Goal: Transaction & Acquisition: Purchase product/service

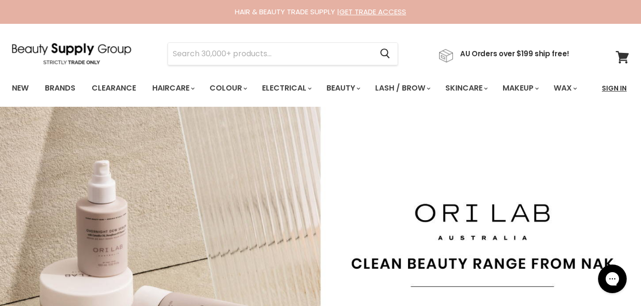
click at [609, 89] on link "Sign In" at bounding box center [614, 88] width 36 height 20
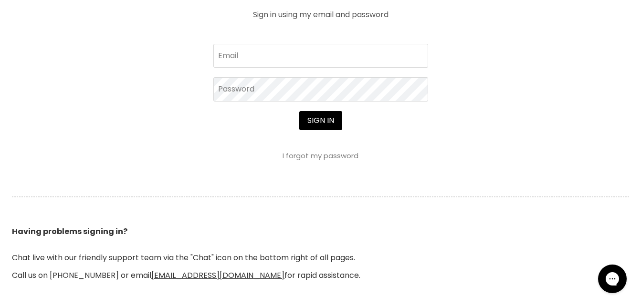
scroll to position [377, 0]
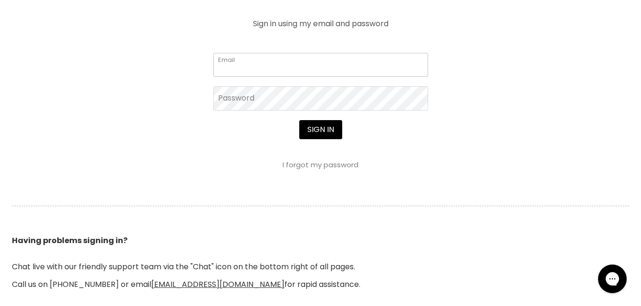
click at [366, 77] on input "Email" at bounding box center [320, 65] width 215 height 24
type input "zoejadehairdesign@outlook.com"
click at [321, 139] on button "Sign in" at bounding box center [320, 129] width 43 height 19
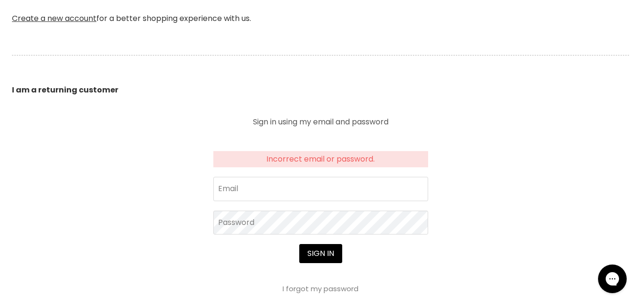
scroll to position [281, 0]
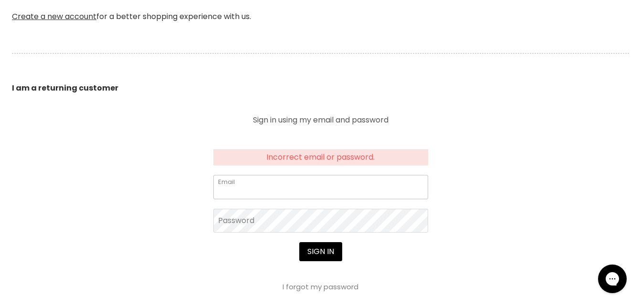
click at [355, 199] on input "Email" at bounding box center [320, 187] width 215 height 24
type input "zoejadehairdesign@outlook.com"
click at [313, 261] on button "Sign in" at bounding box center [320, 251] width 43 height 19
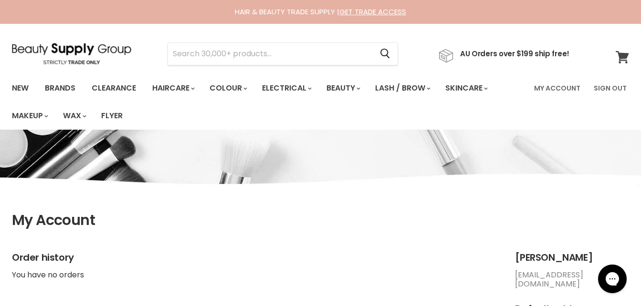
click at [621, 58] on icon at bounding box center [621, 57] width 13 height 12
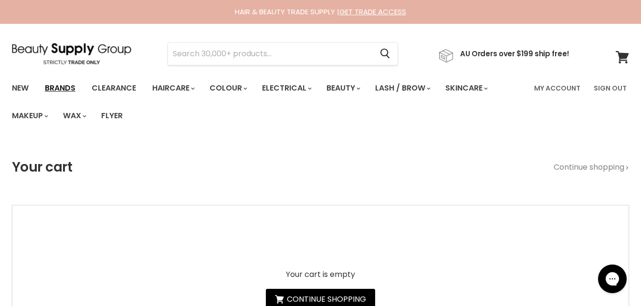
click at [60, 85] on link "Brands" at bounding box center [60, 88] width 45 height 20
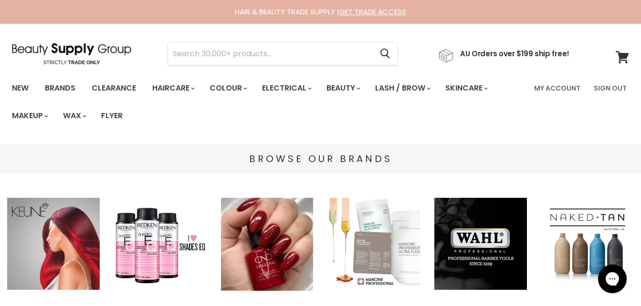
click at [57, 220] on img "Main content" at bounding box center [53, 244] width 93 height 93
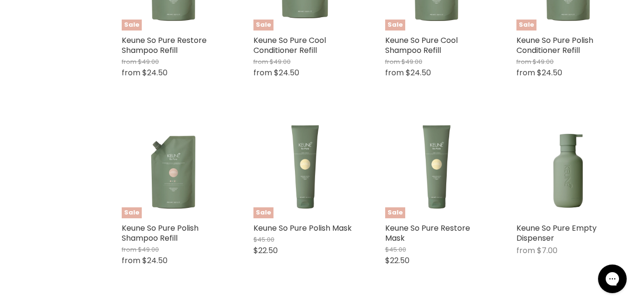
scroll to position [2431, 0]
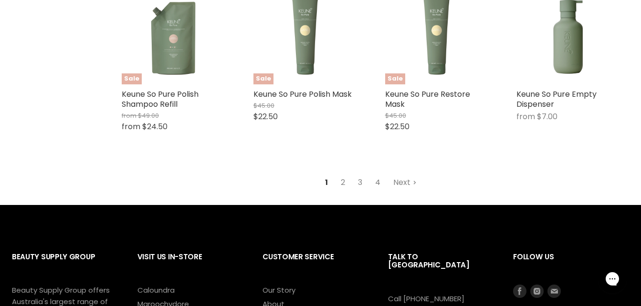
click at [374, 180] on link "4" at bounding box center [378, 182] width 16 height 17
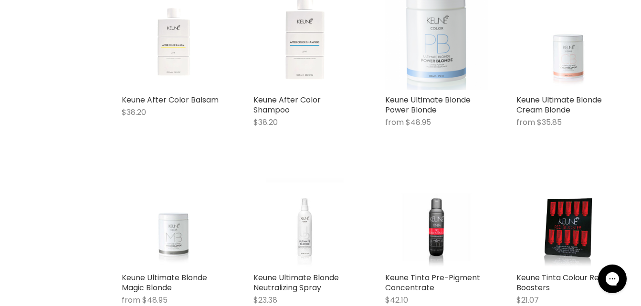
scroll to position [814, 0]
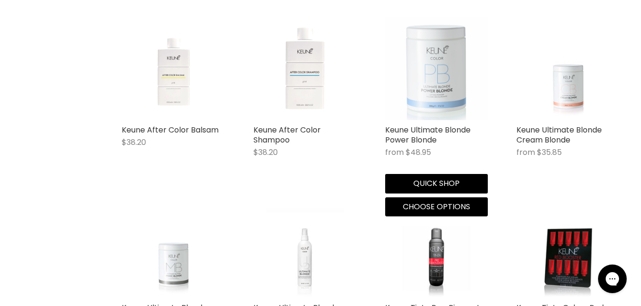
click at [471, 80] on img "Main content" at bounding box center [436, 68] width 103 height 103
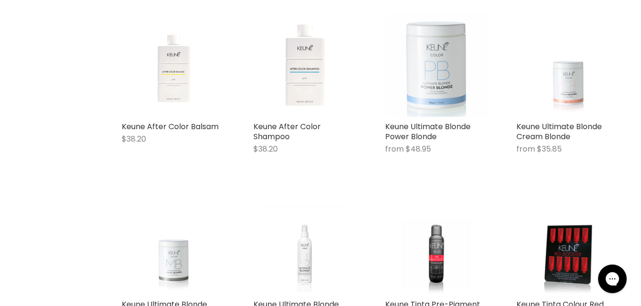
scroll to position [827, 0]
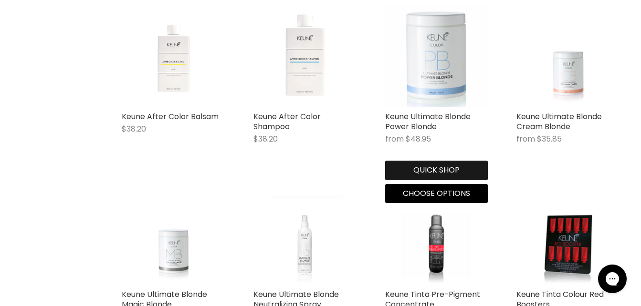
click at [406, 168] on button "Quick shop" at bounding box center [436, 170] width 103 height 19
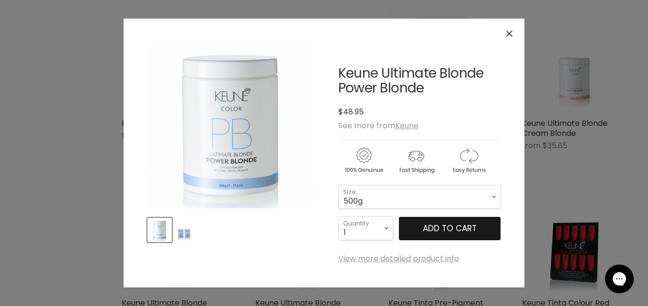
click at [429, 226] on span "Add to cart" at bounding box center [450, 228] width 54 height 11
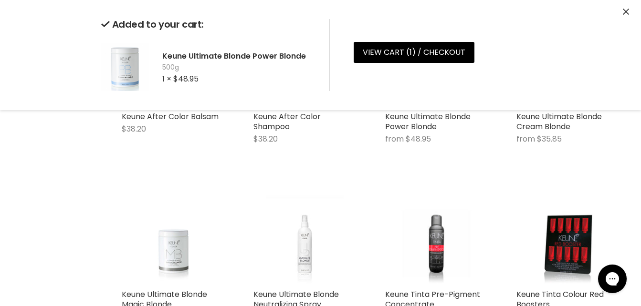
click at [416, 154] on div "Quick shop Choose options" at bounding box center [436, 130] width 107 height 46
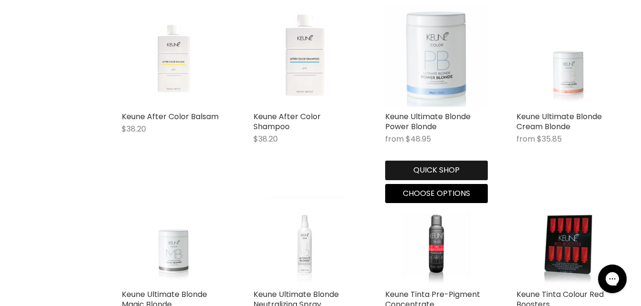
click at [432, 167] on button "Quick shop" at bounding box center [436, 170] width 103 height 19
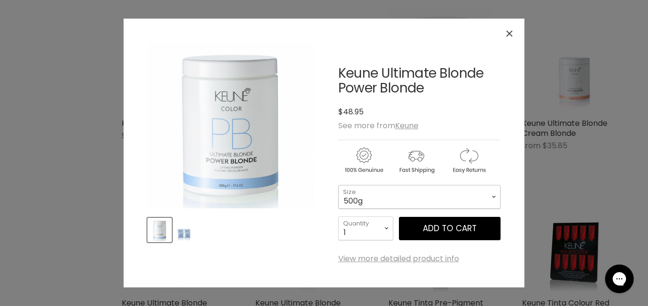
click at [403, 198] on select "500g 2x500g Re-Fill Duo" at bounding box center [419, 197] width 162 height 24
click at [338, 185] on select "500g 2x500g Re-Fill Duo" at bounding box center [419, 197] width 162 height 24
select select "2x500g Re-Fill Duo"
click at [433, 228] on button "Add to cart" at bounding box center [450, 229] width 102 height 24
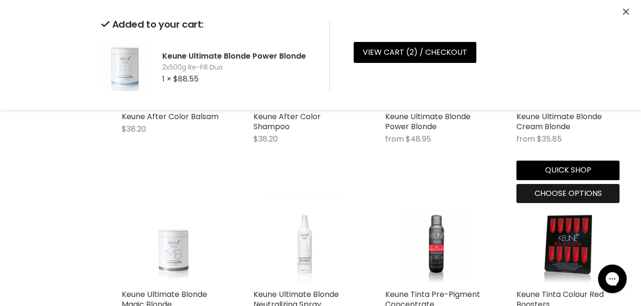
click at [548, 175] on div "Keune Ultimate Blonde Cream Blonde from $35.85 Keune Quick shop Choose options" at bounding box center [568, 103] width 122 height 218
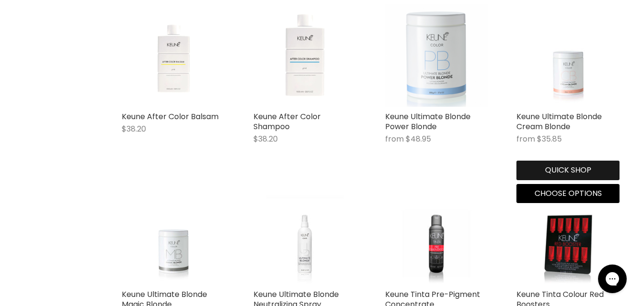
click at [548, 169] on button "Quick shop" at bounding box center [567, 170] width 103 height 19
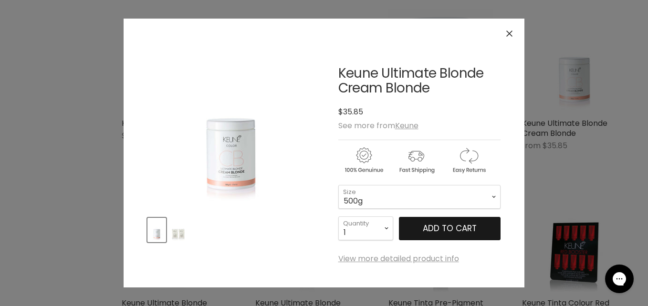
click at [442, 224] on span "Add to cart" at bounding box center [450, 228] width 54 height 11
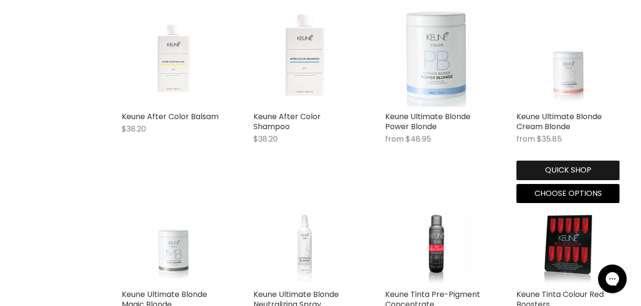
click at [542, 170] on button "Quick shop" at bounding box center [567, 170] width 103 height 19
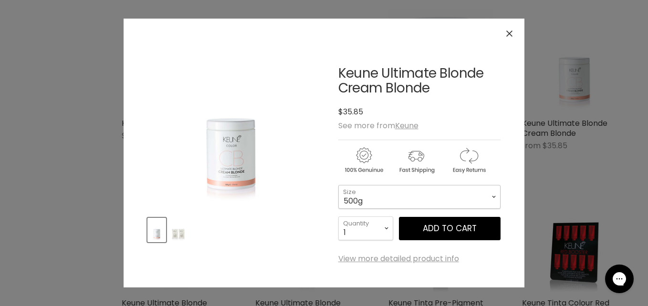
click at [462, 202] on select "500g 2x500g Re-Fill Duo" at bounding box center [419, 197] width 162 height 24
click at [338, 185] on select "500g 2x500g Re-Fill Duo" at bounding box center [419, 197] width 162 height 24
select select "2x500g Re-Fill Duo"
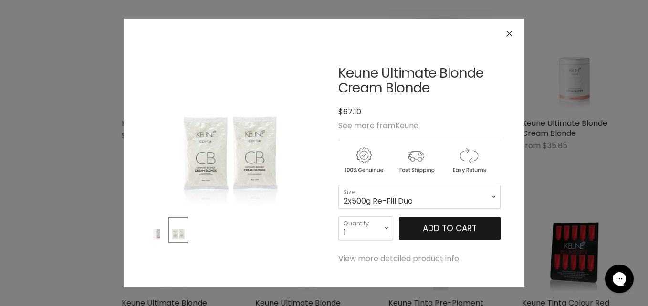
click at [435, 233] on button "Add to cart" at bounding box center [450, 229] width 102 height 24
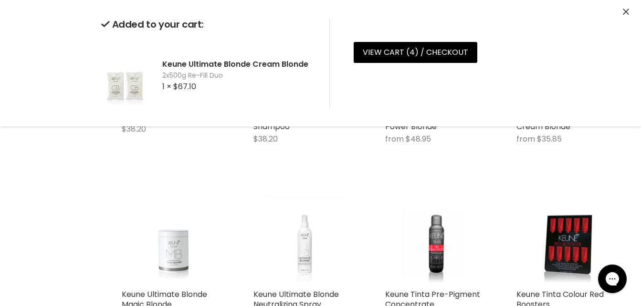
click at [627, 10] on icon "Close" at bounding box center [626, 12] width 6 height 6
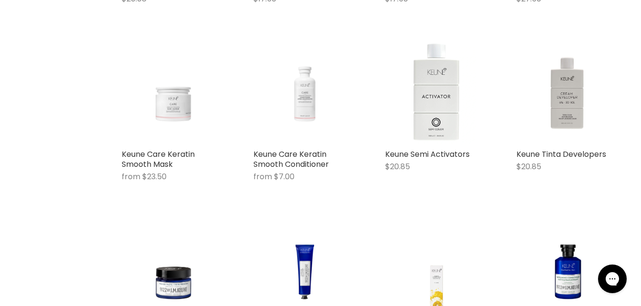
scroll to position [1328, 0]
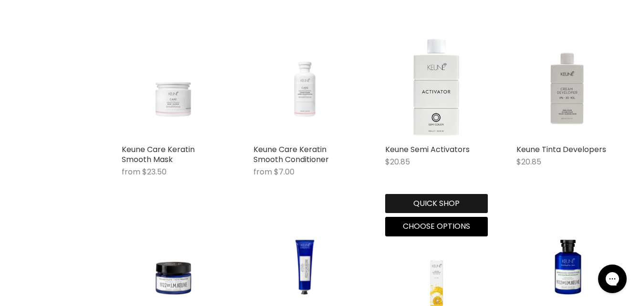
click at [415, 202] on button "Quick shop" at bounding box center [436, 203] width 103 height 19
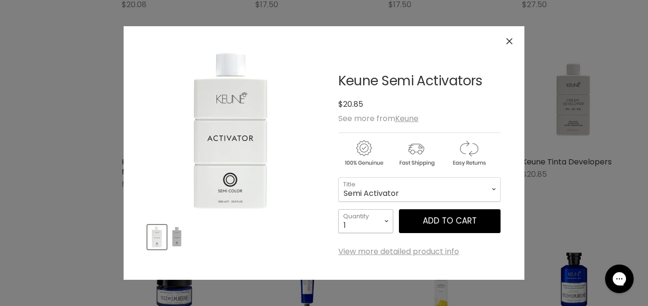
click at [383, 220] on select "1 2 3 4 5 6 7 8 9 10+" at bounding box center [365, 221] width 55 height 24
select select "2"
click at [338, 209] on select "1 2 3 4 5 6 7 8 9 10+" at bounding box center [365, 221] width 55 height 24
type input "2"
click at [412, 224] on button "Add to cart" at bounding box center [450, 221] width 102 height 24
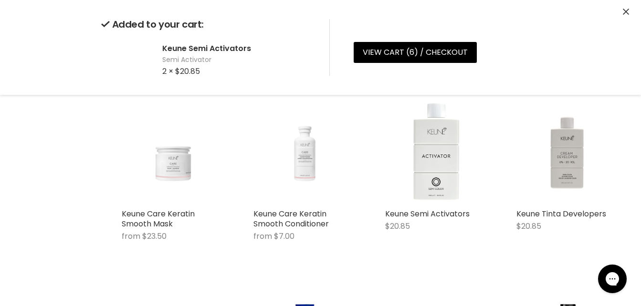
scroll to position [1268, 0]
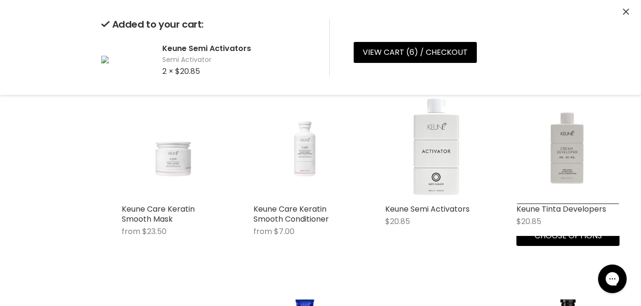
click at [530, 246] on div "Quick shop Choose options" at bounding box center [567, 223] width 107 height 46
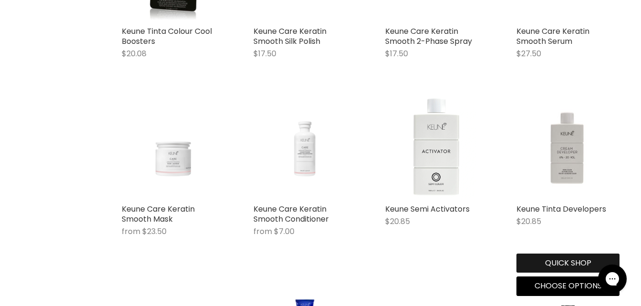
click at [555, 258] on button "Quick shop" at bounding box center [567, 263] width 103 height 19
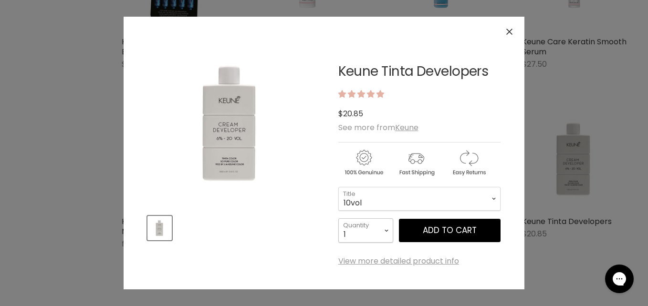
click at [384, 230] on select "1 2 3 4 5 6 7 8 9 10+" at bounding box center [365, 230] width 55 height 24
select select "2"
click at [338, 218] on select "1 2 3 4 5 6 7 8 9 10+" at bounding box center [365, 230] width 55 height 24
type input "2"
click at [434, 234] on span "Add to cart" at bounding box center [450, 230] width 54 height 11
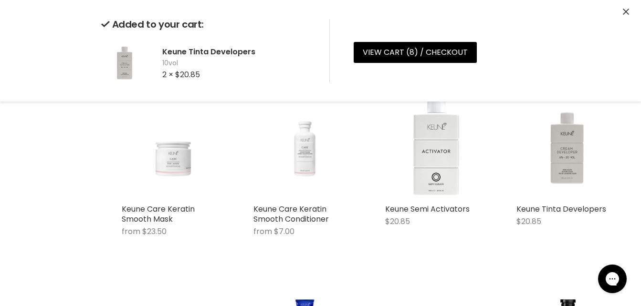
click at [538, 246] on div "Quick shop Choose options" at bounding box center [567, 223] width 107 height 46
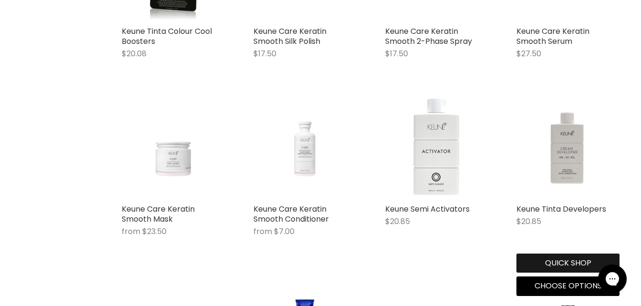
click at [554, 264] on button "Quick shop" at bounding box center [567, 263] width 103 height 19
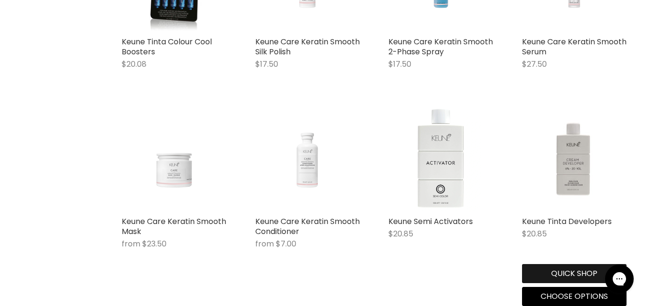
select select "2"
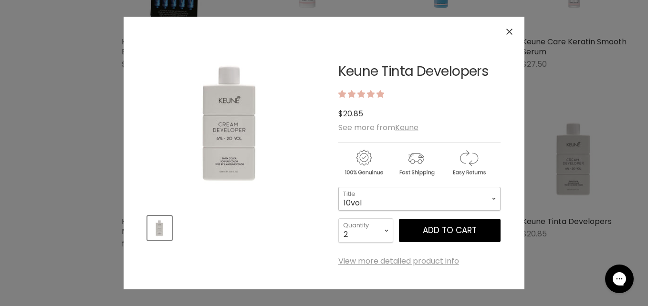
click at [444, 205] on select "10vol 20vol 30vol 40vol" at bounding box center [419, 199] width 162 height 24
click at [338, 187] on select "10vol 20vol 30vol 40vol" at bounding box center [419, 199] width 162 height 24
select select "20vol"
click at [453, 236] on button "Add to cart" at bounding box center [450, 231] width 102 height 24
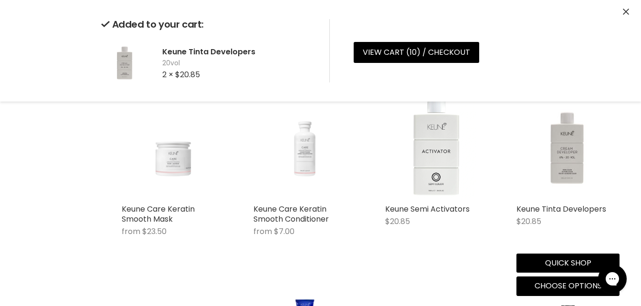
click at [563, 260] on div "Quick shop Choose options" at bounding box center [567, 273] width 107 height 46
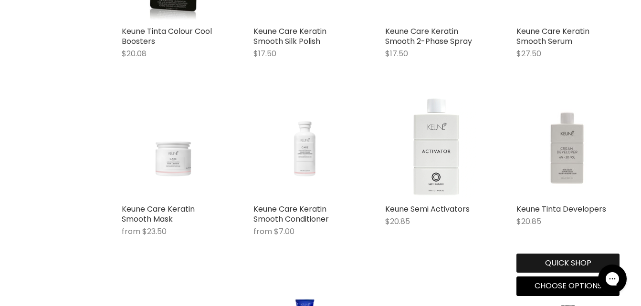
click at [560, 257] on button "Quick shop" at bounding box center [567, 263] width 103 height 19
select select "20vol"
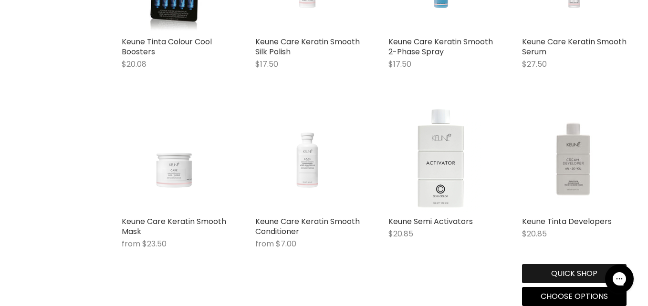
select select "20vol"
select select "2"
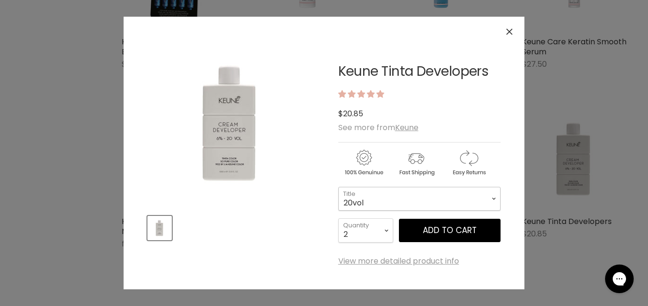
click at [419, 205] on select "10vol 20vol 30vol 40vol" at bounding box center [419, 199] width 162 height 24
click at [338, 187] on select "10vol 20vol 30vol 40vol" at bounding box center [419, 199] width 162 height 24
select select "30vol"
click at [377, 246] on div "Keune Tinta Developers 1 review $0 $20.85 See more from Keune 10vol - 20vol - 3…" at bounding box center [419, 153] width 162 height 225
click at [377, 242] on select "1 2 3 4 5 6 7 8 9 10+" at bounding box center [365, 230] width 55 height 24
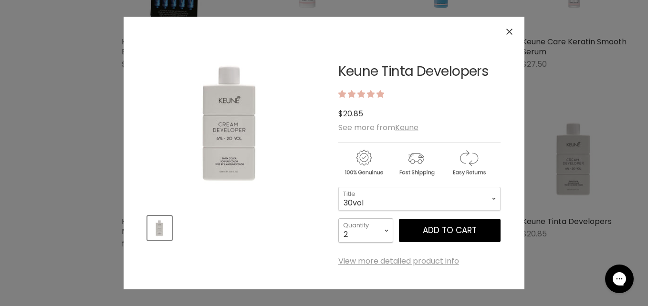
select select "1"
click at [338, 218] on select "1 2 3 4 5 6 7 8 9 10+" at bounding box center [365, 230] width 55 height 24
type input "1"
click at [445, 227] on button "Add to cart" at bounding box center [450, 231] width 102 height 24
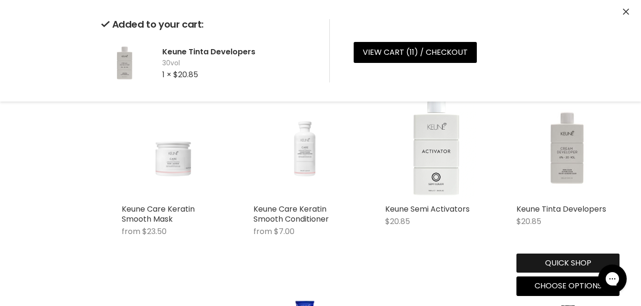
click at [564, 263] on div "Quick shop Choose options" at bounding box center [567, 273] width 107 height 46
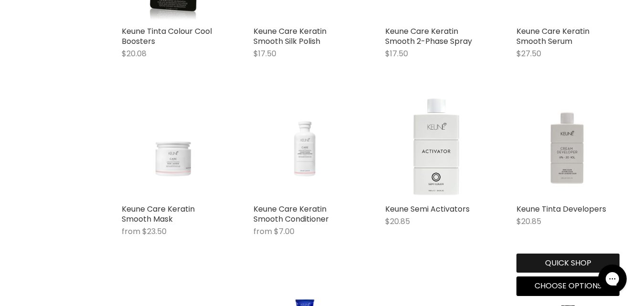
click at [562, 260] on button "Quick shop" at bounding box center [567, 263] width 103 height 19
select select "30vol"
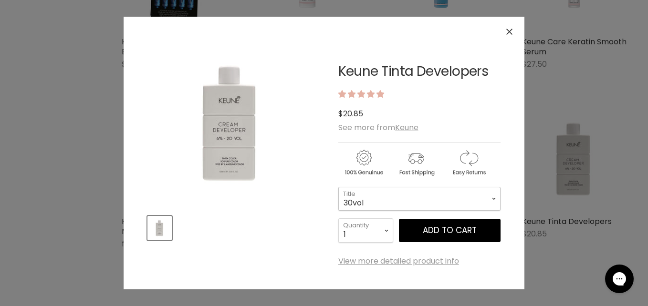
click at [434, 209] on select "10vol 20vol 30vol 40vol" at bounding box center [419, 199] width 162 height 24
click at [338, 187] on select "10vol 20vol 30vol 40vol" at bounding box center [419, 199] width 162 height 24
select select "40vol"
click at [443, 232] on button "Add to cart" at bounding box center [450, 231] width 102 height 24
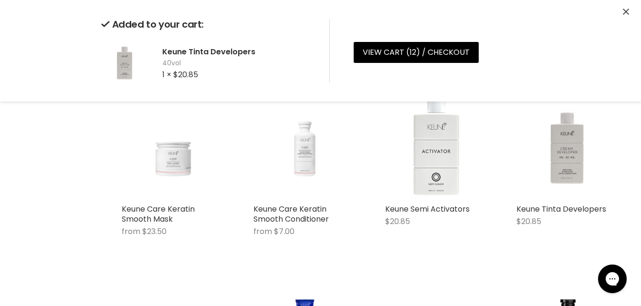
drag, startPoint x: 644, startPoint y: 162, endPoint x: 624, endPoint y: 10, distance: 152.5
click at [624, 10] on icon "Close" at bounding box center [626, 12] width 6 height 6
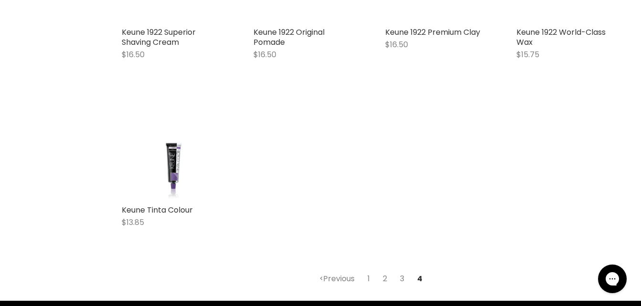
scroll to position [2340, 0]
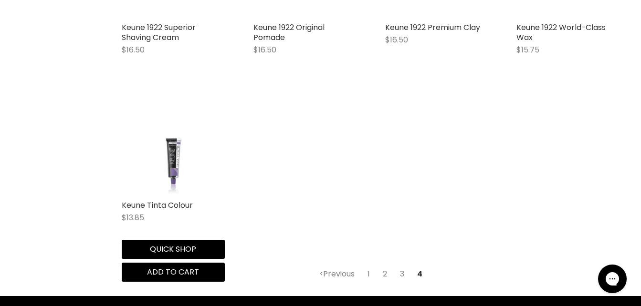
click at [217, 142] on figure "Main content" at bounding box center [173, 144] width 103 height 103
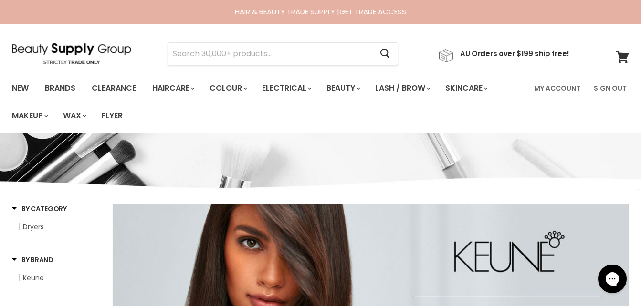
scroll to position [2423, 0]
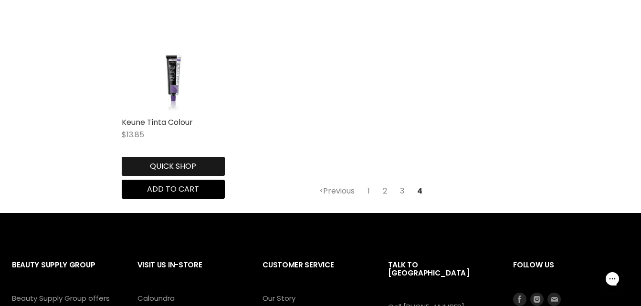
click at [161, 166] on button "Quick shop" at bounding box center [173, 166] width 103 height 19
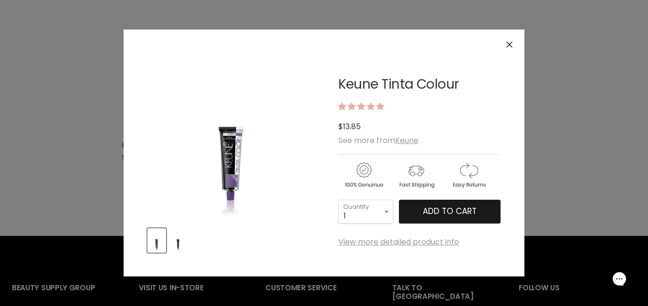
click at [437, 209] on span "Add to cart" at bounding box center [450, 211] width 54 height 11
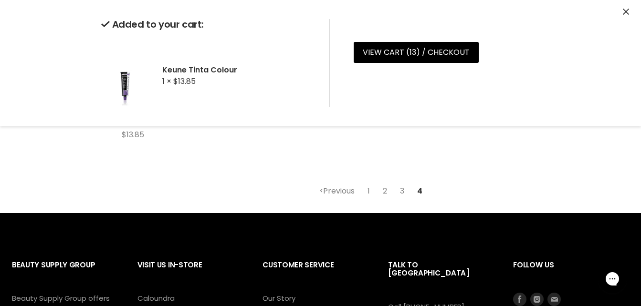
click at [165, 158] on div "Keune Tinta Colour $13.85 Keune Quick shop Add to cart" at bounding box center [173, 79] width 122 height 158
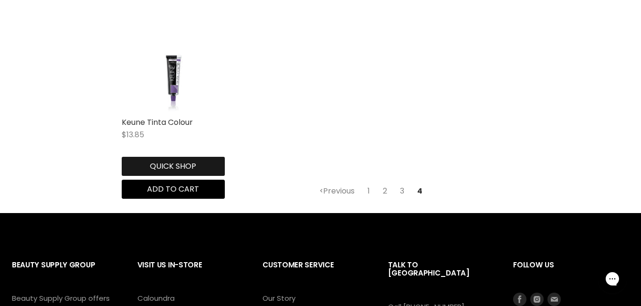
click at [177, 166] on button "Quick shop" at bounding box center [173, 166] width 103 height 19
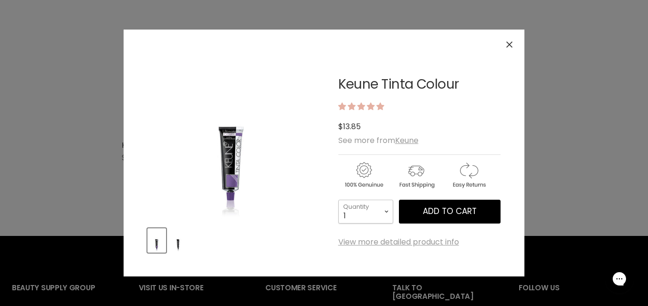
click at [374, 210] on select "1 2 3 4 5 6 7 8 9 10+" at bounding box center [365, 212] width 55 height 24
select select "2"
click at [338, 200] on select "1 2 3 4 5 6 7 8 9 10+" at bounding box center [365, 212] width 55 height 24
type input "2"
click at [376, 215] on select "1 2 3 4 5 6 7 8 9 10+" at bounding box center [365, 212] width 55 height 24
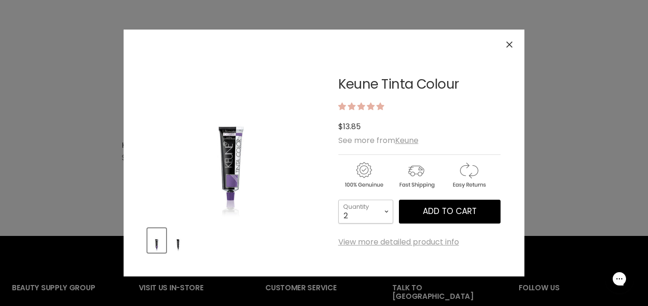
select select "1"
click at [338, 200] on select "1 2 3 4 5 6 7 8 9 10+" at bounding box center [365, 212] width 55 height 24
type input "1"
click at [515, 38] on button "Close" at bounding box center [509, 44] width 21 height 21
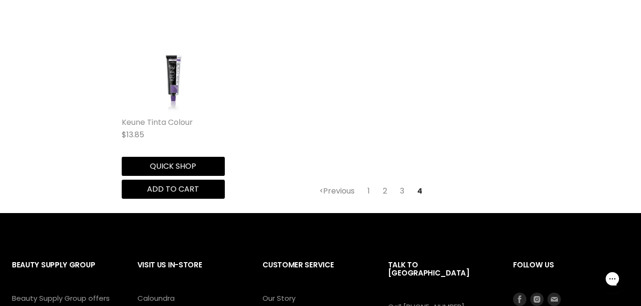
click at [149, 122] on link "Keune Tinta Colour" at bounding box center [157, 122] width 71 height 11
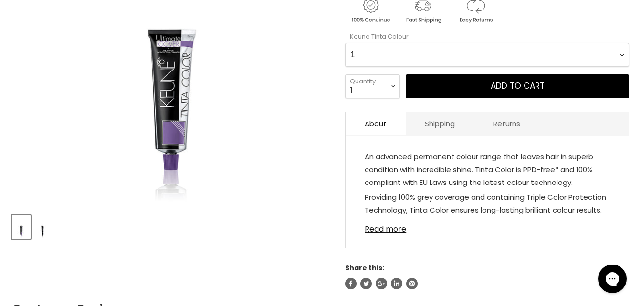
scroll to position [260, 0]
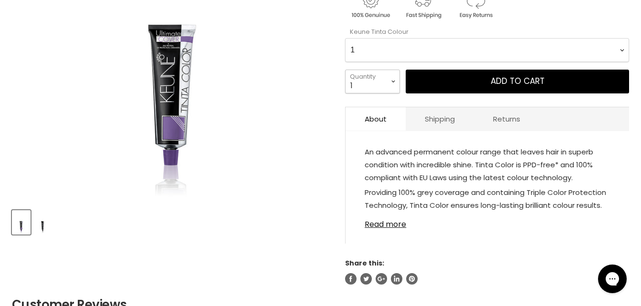
click at [386, 83] on select "1 2 3 4 5 6 7 8 9 10+" at bounding box center [372, 82] width 55 height 24
click at [403, 52] on Colour-0-0 "1 1.1 3 3.00 Ultimate Cover 3.76 4 4.00 Ultimate Cover 4.12 4.19 4.7 4.76RI 4.2…" at bounding box center [487, 50] width 284 height 24
click at [345, 38] on Colour-0-0 "1 1.1 3 3.00 Ultimate Cover 3.76 4 4.00 Ultimate Cover 4.12 4.19 4.7 4.76RI 4.2…" at bounding box center [487, 50] width 284 height 24
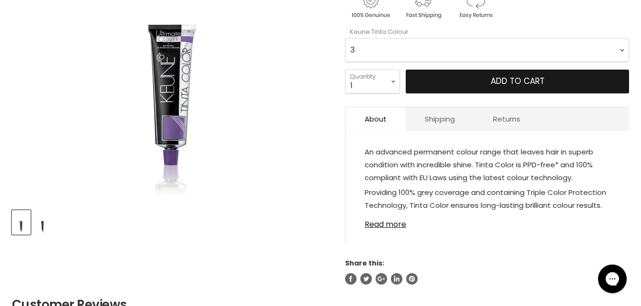
click at [555, 85] on button "Add to cart" at bounding box center [516, 82] width 223 height 24
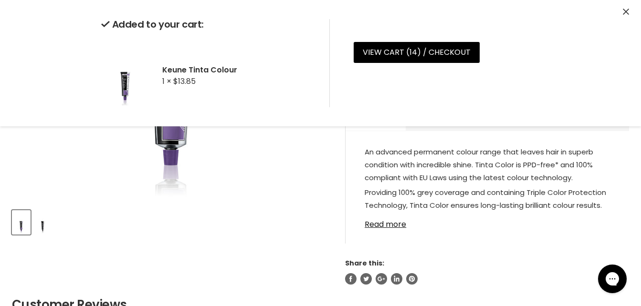
click at [626, 12] on icon "Close" at bounding box center [626, 12] width 6 height 6
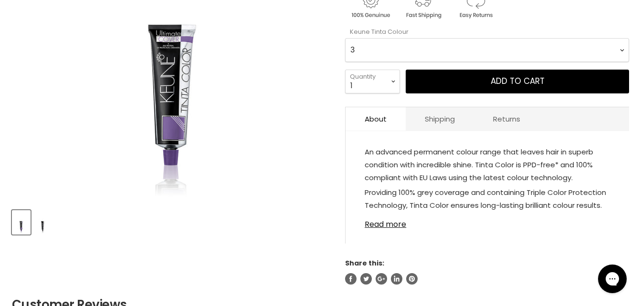
click at [561, 48] on Colour-0-0 "1 1.1 3 3.00 Ultimate Cover 3.76 4 4.00 Ultimate Cover 4.12 4.19 4.7 4.76RI 4.2…" at bounding box center [487, 50] width 284 height 24
click at [345, 38] on Colour-0-0 "1 1.1 3 3.00 Ultimate Cover 3.76 4 4.00 Ultimate Cover 4.12 4.19 4.7 4.76RI 4.2…" at bounding box center [487, 50] width 284 height 24
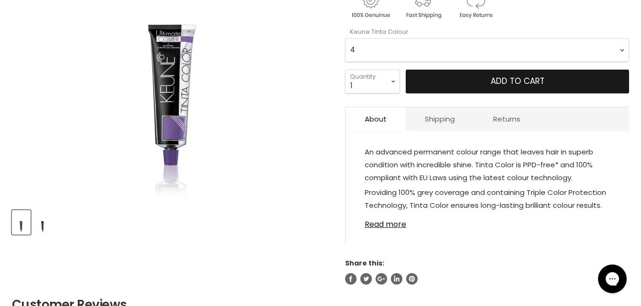
click at [494, 87] on button "Add to cart" at bounding box center [516, 82] width 223 height 24
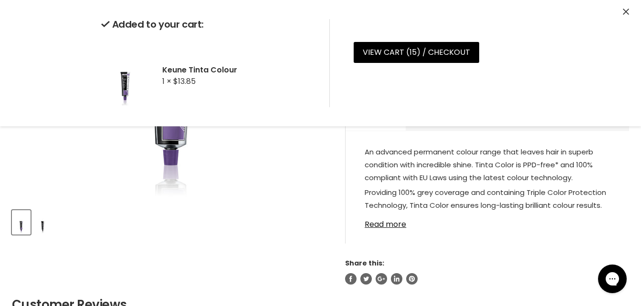
click at [626, 12] on icon "Close" at bounding box center [626, 12] width 6 height 6
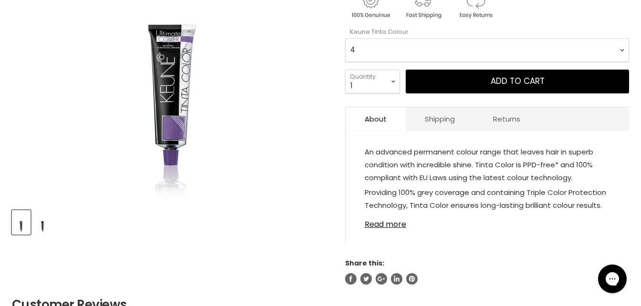
click at [585, 52] on Colour-0-0 "1 1.1 3 3.00 Ultimate Cover 3.76 4 4.00 Ultimate Cover 4.12 4.19 4.7 4.76RI 4.2…" at bounding box center [487, 50] width 284 height 24
click at [345, 38] on Colour-0-0 "1 1.1 3 3.00 Ultimate Cover 3.76 4 4.00 Ultimate Cover 4.12 4.19 4.7 4.76RI 4.2…" at bounding box center [487, 50] width 284 height 24
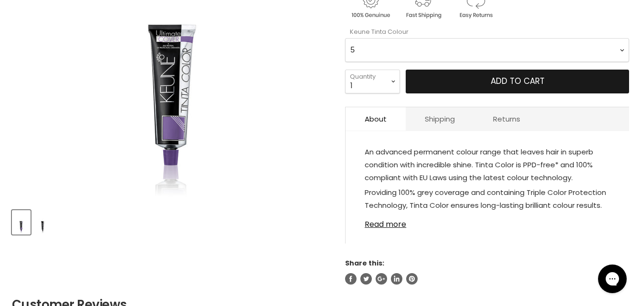
click at [519, 72] on button "Add to cart" at bounding box center [516, 82] width 223 height 24
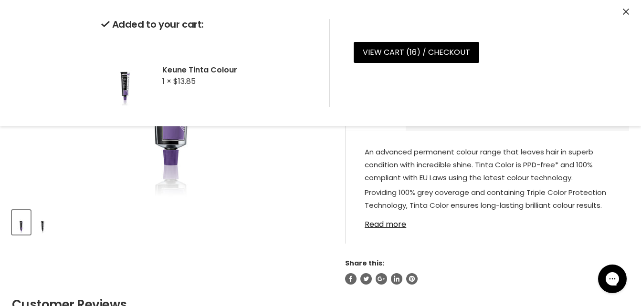
click at [634, 6] on div "Added to your cart: Keune Tinta Colour 1 × $13.85 View cart ( 16 ) / Checkout C…" at bounding box center [320, 63] width 641 height 126
click at [630, 8] on div "Added to your cart: Keune Tinta Colour 1 × $13.85 View cart ( 16 ) / Checkout C…" at bounding box center [320, 63] width 641 height 126
click at [624, 10] on icon "Close" at bounding box center [626, 12] width 6 height 6
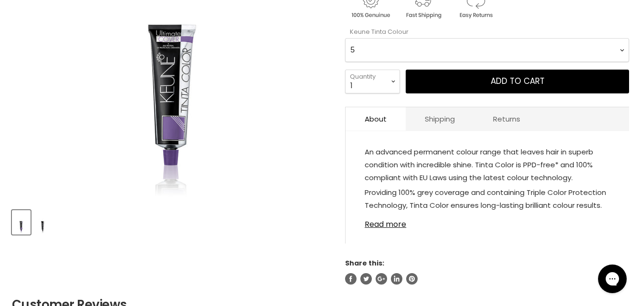
click at [586, 42] on Colour-0-0 "1 1.1 3 3.00 Ultimate Cover 3.76 4 4.00 Ultimate Cover 4.12 4.19 4.7 4.76RI 4.2…" at bounding box center [487, 50] width 284 height 24
click at [345, 38] on Colour-0-0 "1 1.1 3 3.00 Ultimate Cover 3.76 4 4.00 Ultimate Cover 4.12 4.19 4.7 4.76RI 4.2…" at bounding box center [487, 50] width 284 height 24
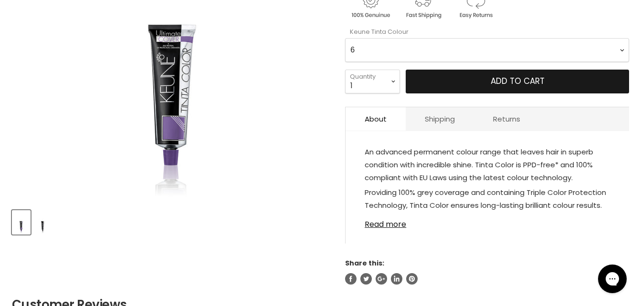
click at [489, 77] on button "Add to cart" at bounding box center [516, 82] width 223 height 24
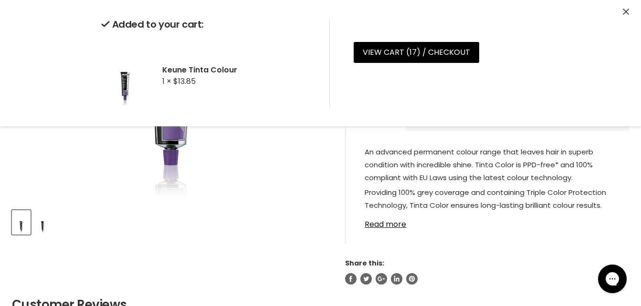
click at [623, 11] on icon "Close" at bounding box center [626, 12] width 6 height 6
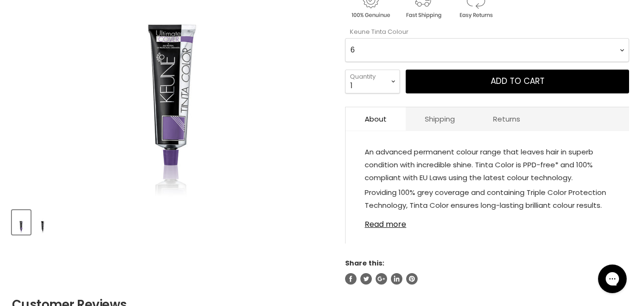
click at [543, 48] on Colour-0-0 "1 1.1 3 3.00 Ultimate Cover 3.76 4 4.00 Ultimate Cover 4.12 4.19 4.7 4.76RI 4.2…" at bounding box center [487, 50] width 284 height 24
click at [345, 38] on Colour-0-0 "1 1.1 3 3.00 Ultimate Cover 3.76 4 4.00 Ultimate Cover 4.12 4.19 4.7 4.76RI 4.2…" at bounding box center [487, 50] width 284 height 24
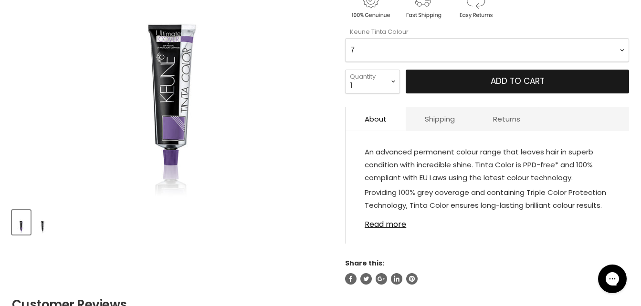
click at [503, 85] on span "Add to cart" at bounding box center [517, 80] width 54 height 11
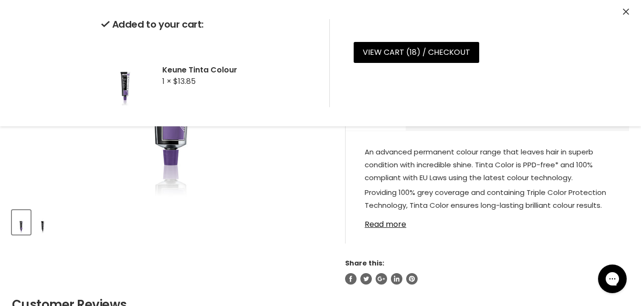
click at [624, 12] on icon "Close" at bounding box center [626, 12] width 6 height 6
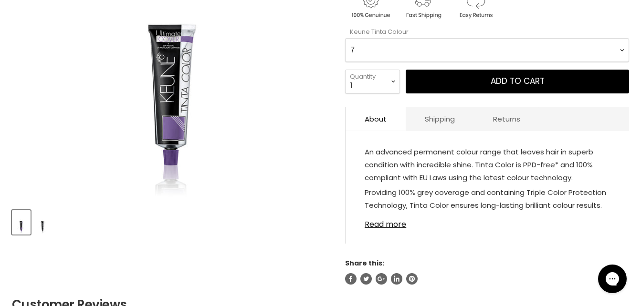
click at [524, 48] on Colour-0-0 "1 1.1 3 3.00 Ultimate Cover 3.76 4 4.00 Ultimate Cover 4.12 4.19 4.7 4.76RI 4.2…" at bounding box center [487, 50] width 284 height 24
click at [345, 38] on Colour-0-0 "1 1.1 3 3.00 Ultimate Cover 3.76 4 4.00 Ultimate Cover 4.12 4.19 4.7 4.76RI 4.2…" at bounding box center [487, 50] width 284 height 24
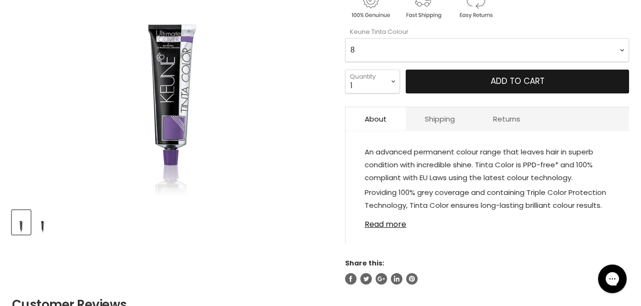
click at [486, 85] on button "Add to cart" at bounding box center [516, 82] width 223 height 24
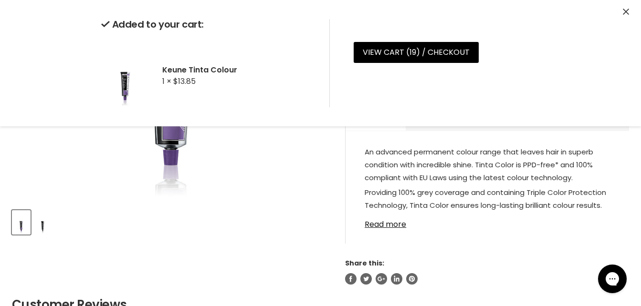
click at [626, 13] on icon "Close" at bounding box center [626, 12] width 6 height 6
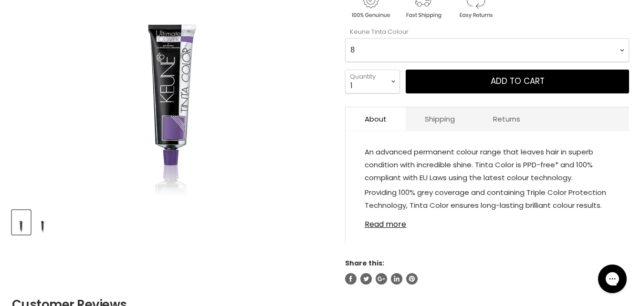
click at [570, 49] on Colour-0-0 "1 1.1 3 3.00 Ultimate Cover 3.76 4 4.00 Ultimate Cover 4.12 4.19 4.7 4.76RI 4.2…" at bounding box center [487, 50] width 284 height 24
click at [345, 38] on Colour-0-0 "1 1.1 3 3.00 Ultimate Cover 3.76 4 4.00 Ultimate Cover 4.12 4.19 4.7 4.76RI 4.2…" at bounding box center [487, 50] width 284 height 24
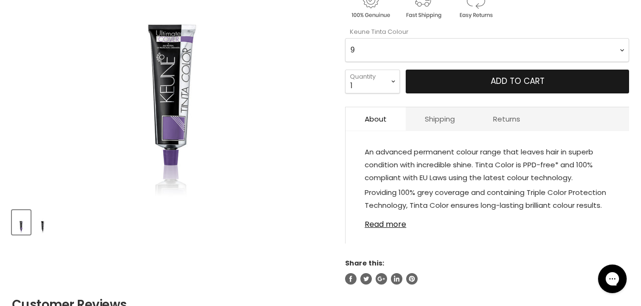
click at [558, 86] on button "Add to cart" at bounding box center [516, 82] width 223 height 24
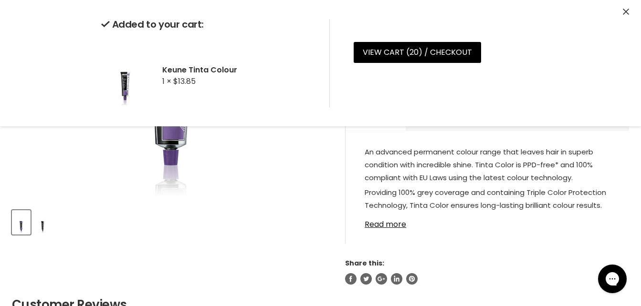
click at [628, 7] on div "Added to your cart: Keune Tinta Colour 1 × $13.85 View cart ( 20 ) / Checkout C…" at bounding box center [320, 63] width 641 height 126
click at [626, 9] on icon "Close" at bounding box center [626, 12] width 6 height 6
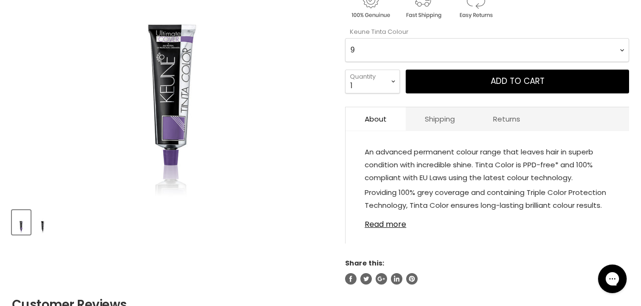
click at [560, 45] on Colour-0-0 "1 1.1 3 3.00 Ultimate Cover 3.76 4 4.00 Ultimate Cover 4.12 4.19 4.7 4.76RI 4.2…" at bounding box center [487, 50] width 284 height 24
select Colour-0-0 "10"
click at [345, 38] on Colour-0-0 "1 1.1 3 3.00 Ultimate Cover 3.76 4 4.00 Ultimate Cover 4.12 4.19 4.7 4.76RI 4.2…" at bounding box center [487, 50] width 284 height 24
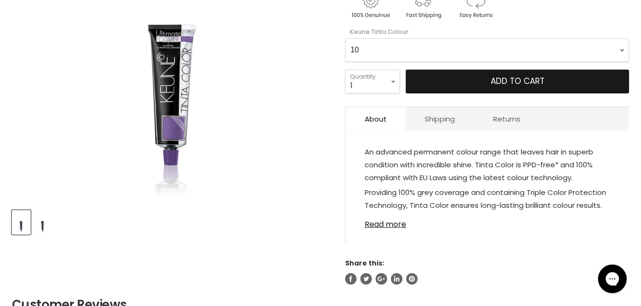
click at [514, 73] on button "Add to cart" at bounding box center [516, 82] width 223 height 24
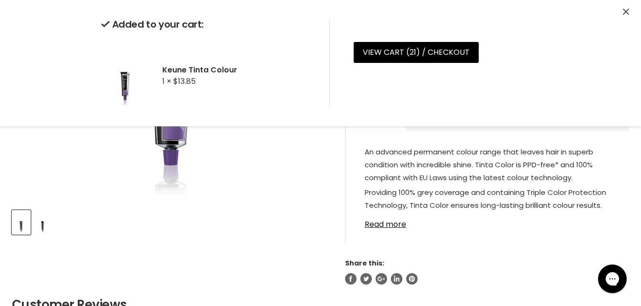
click at [627, 14] on icon "Close" at bounding box center [626, 12] width 6 height 6
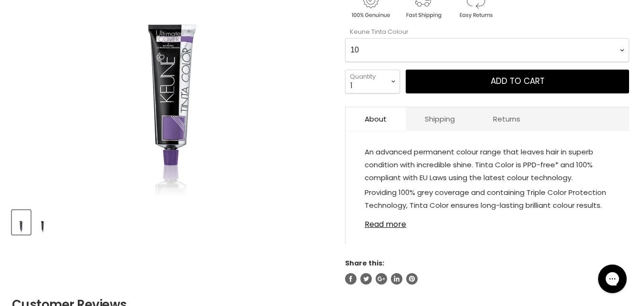
click at [584, 56] on Colour-0-0 "1 1.1 3 3.00 Ultimate Cover 3.76 4 4.00 Ultimate Cover 4.12 4.19 4.7 4.76RI 4.2…" at bounding box center [487, 50] width 284 height 24
click at [575, 25] on div "Keune Tinta Colour 1 review $13.85 See more from Keune Keune Tinta Colour 1 1.1…" at bounding box center [487, 85] width 284 height 402
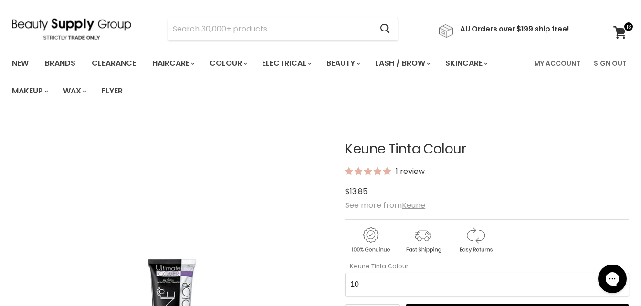
scroll to position [0, 0]
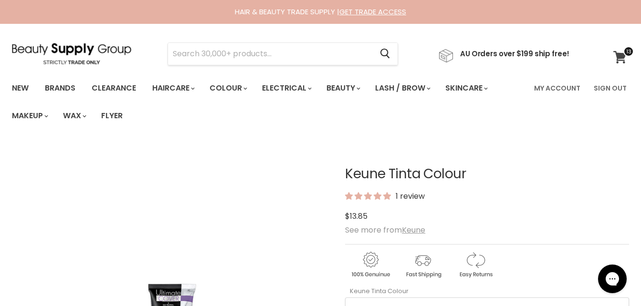
click at [623, 56] on span at bounding box center [628, 51] width 10 height 10
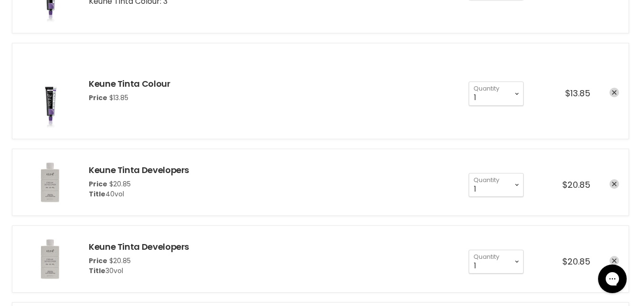
scroll to position [989, 0]
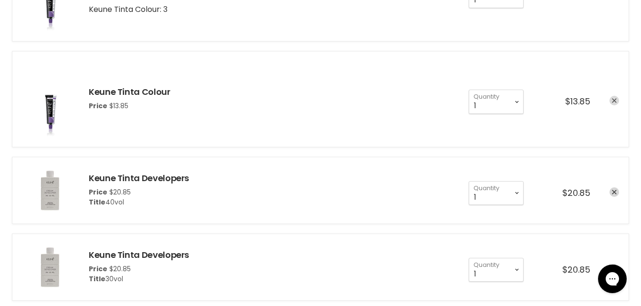
click at [613, 100] on icon "remove Keune Tinta Colour" at bounding box center [614, 100] width 5 height 5
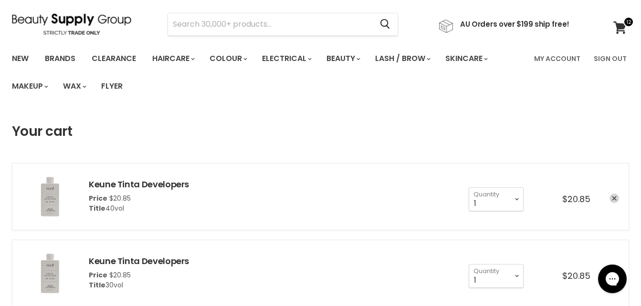
scroll to position [27, 0]
